Goal: Subscribe to service/newsletter

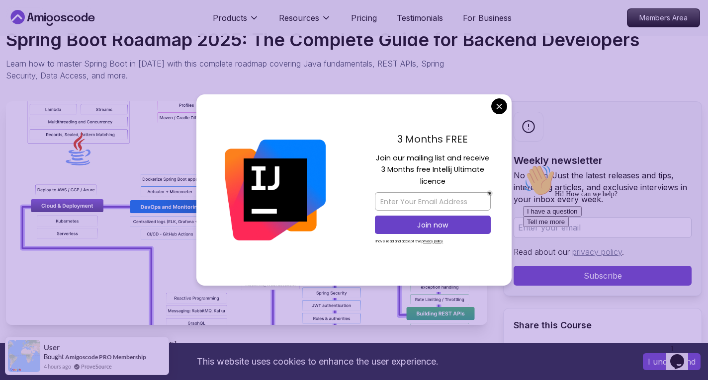
scroll to position [74, 0]
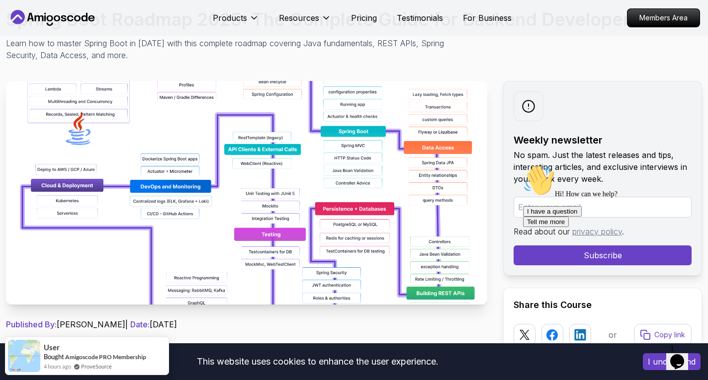
scroll to position [102, 0]
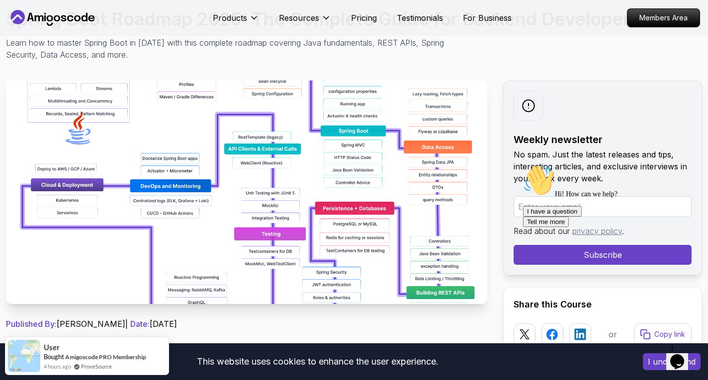
click at [248, 209] on img at bounding box center [246, 193] width 481 height 224
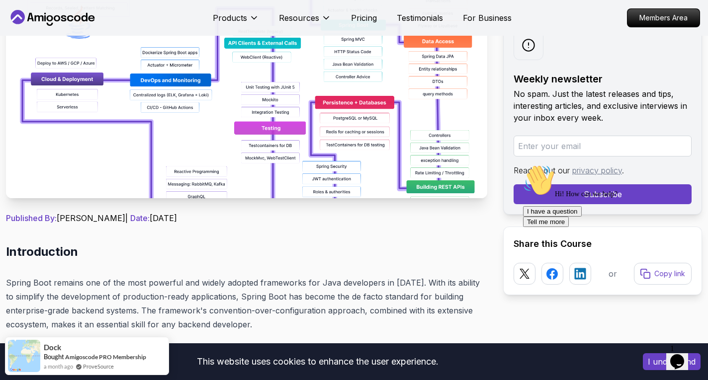
scroll to position [208, 0]
click at [535, 141] on input "email" at bounding box center [603, 146] width 178 height 21
type input "[EMAIL_ADDRESS][DOMAIN_NAME]"
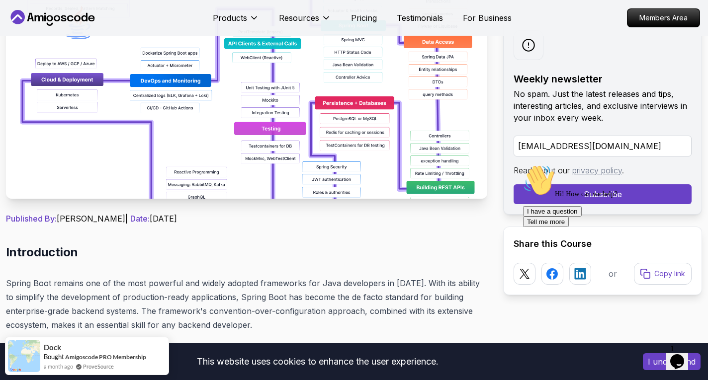
click at [559, 191] on div "Hi! How can we help? I have a question Tell me more" at bounding box center [612, 196] width 179 height 63
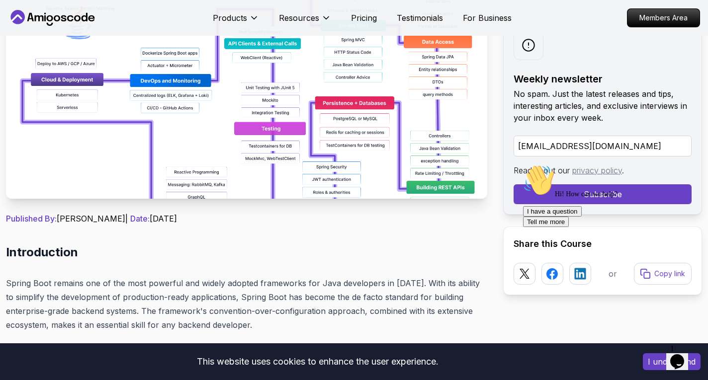
click at [531, 196] on div "Hi! How can we help? I have a question Tell me more" at bounding box center [612, 196] width 179 height 63
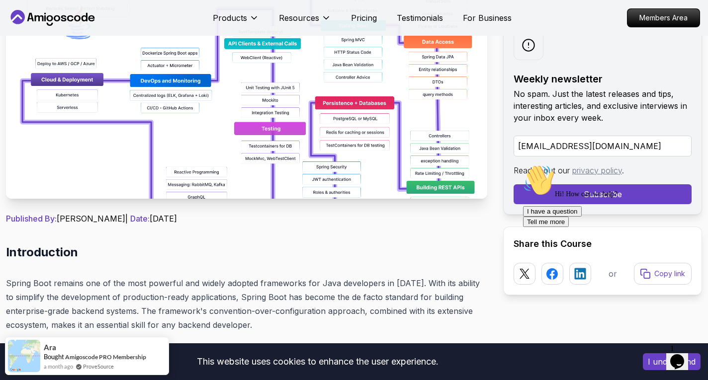
click at [523, 165] on icon "Chat attention grabber" at bounding box center [523, 165] width 0 height 0
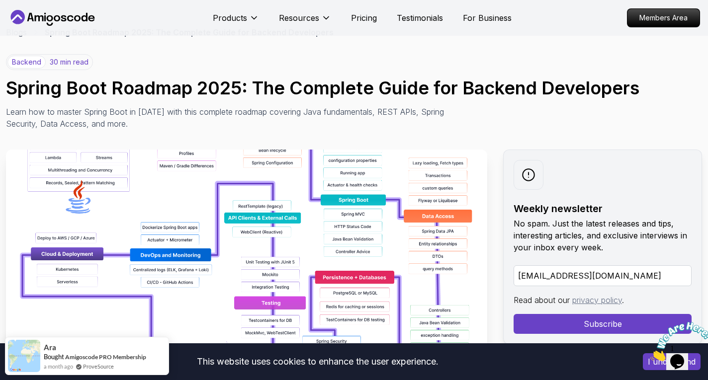
scroll to position [0, 0]
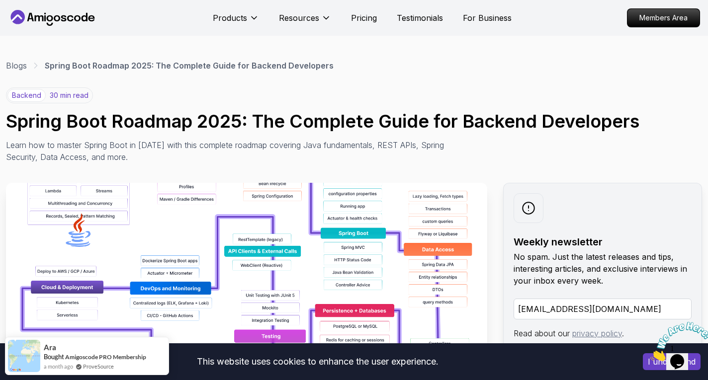
click at [69, 93] on p "30 min read" at bounding box center [69, 95] width 39 height 10
click at [31, 94] on p "backend" at bounding box center [26, 95] width 38 height 13
click at [56, 94] on p "30 min read" at bounding box center [69, 95] width 39 height 10
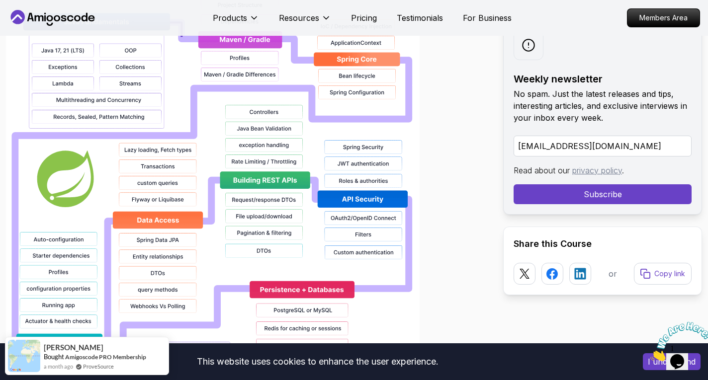
scroll to position [788, 0]
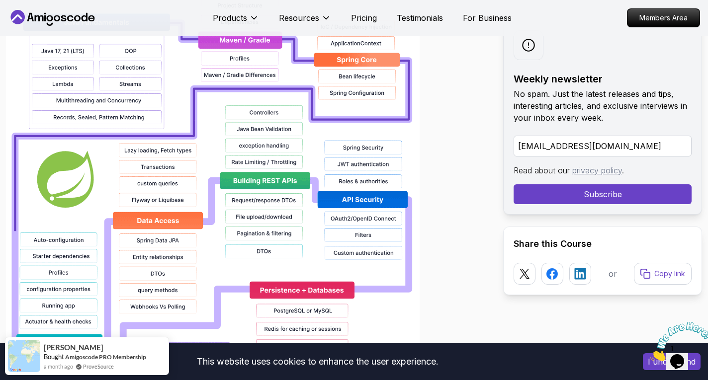
click at [568, 193] on button "Subscribe" at bounding box center [603, 194] width 178 height 20
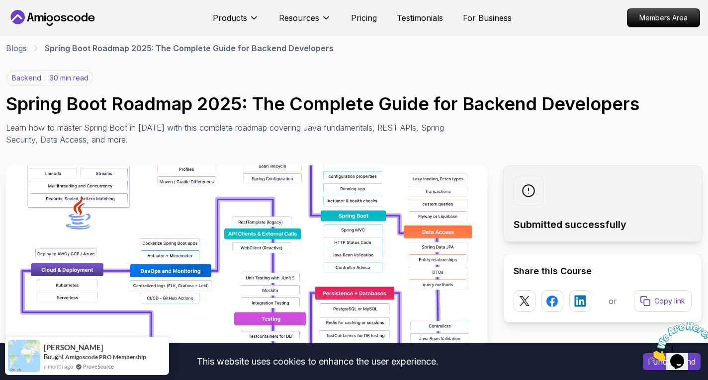
scroll to position [86, 0]
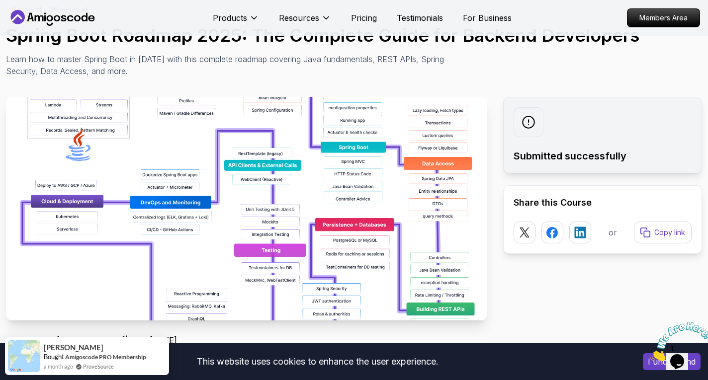
click at [264, 208] on img at bounding box center [246, 209] width 481 height 224
click at [323, 224] on img at bounding box center [246, 209] width 481 height 224
